Goal: Navigation & Orientation: Find specific page/section

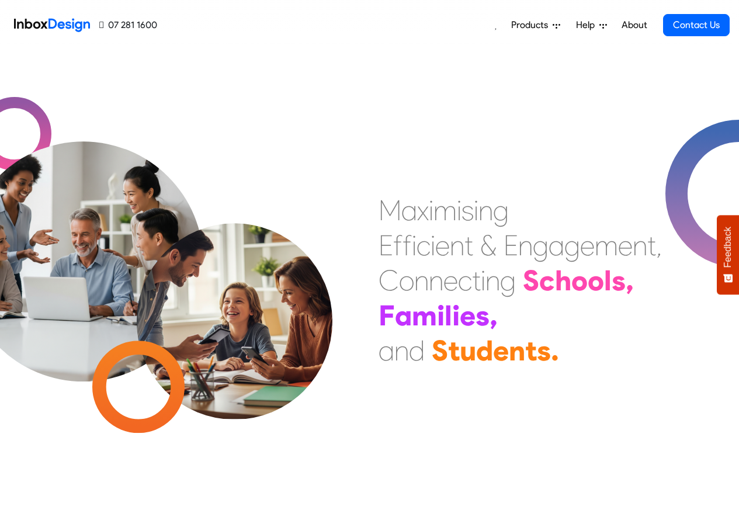
click at [539, 26] on span "Products" at bounding box center [531, 25] width 41 height 14
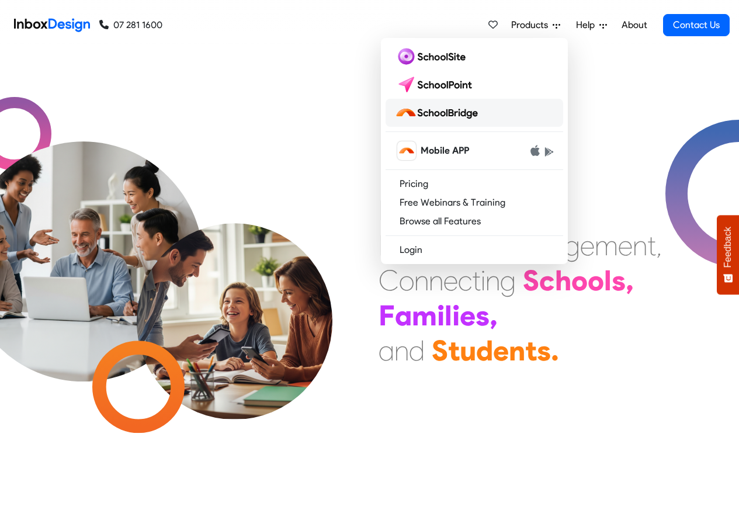
click at [446, 113] on img at bounding box center [439, 112] width 88 height 19
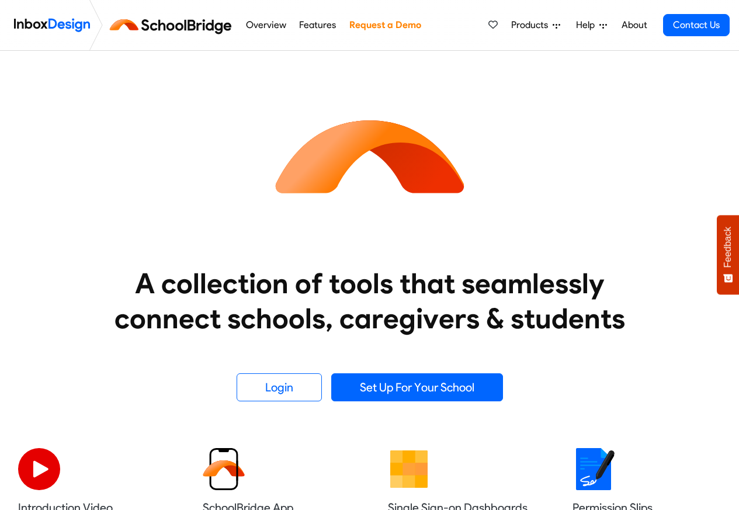
click at [546, 26] on span "Products" at bounding box center [531, 25] width 41 height 14
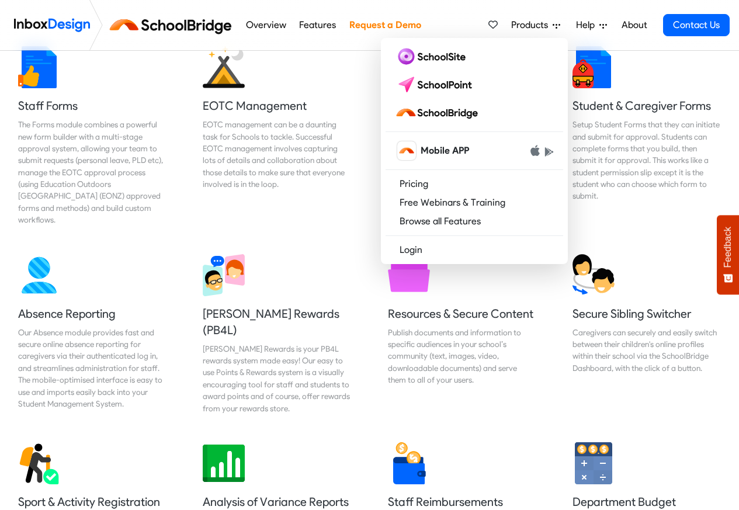
scroll to position [861, 0]
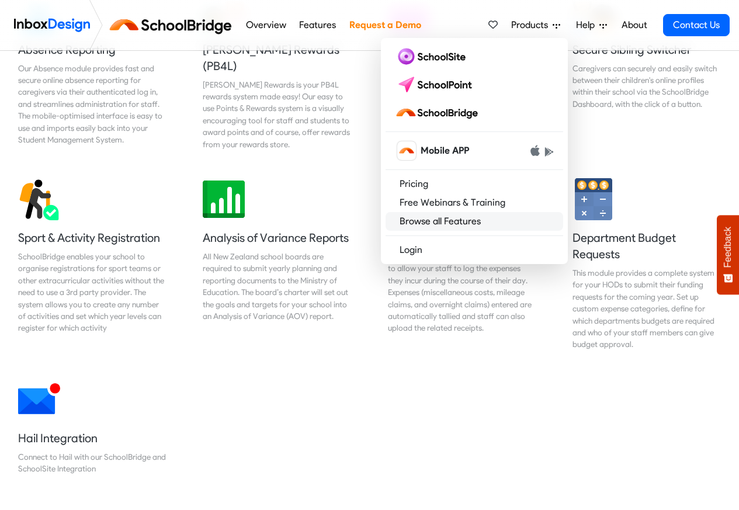
click at [412, 219] on link "Browse all Features" at bounding box center [474, 221] width 178 height 19
